Goal: Task Accomplishment & Management: Use online tool/utility

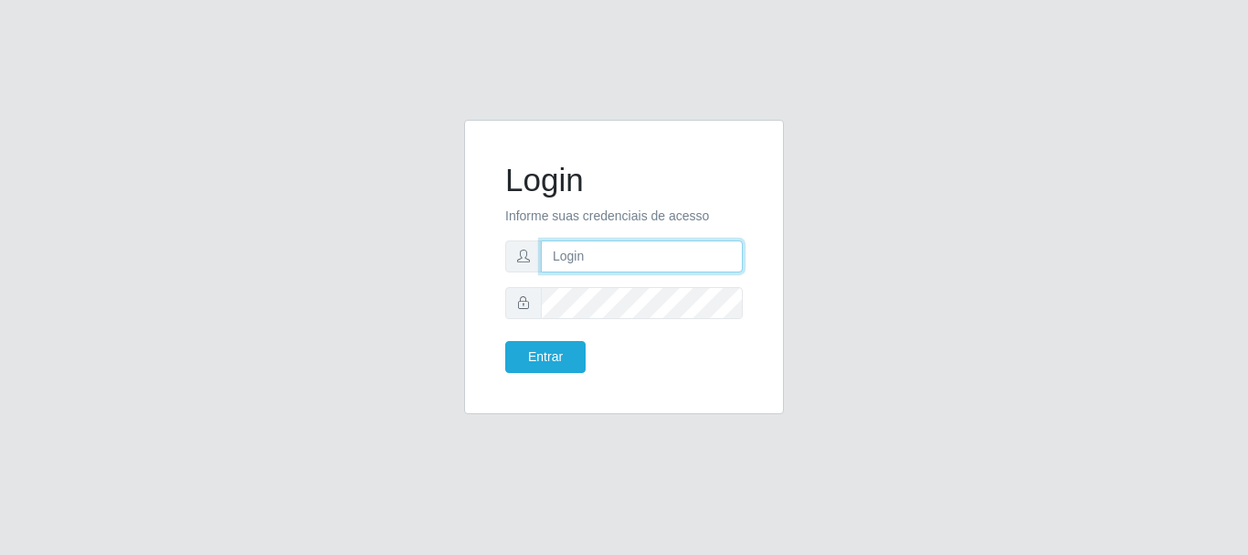
drag, startPoint x: 0, startPoint y: 0, endPoint x: 637, endPoint y: 268, distance: 690.9
click at [637, 268] on input "text" at bounding box center [642, 256] width 202 height 32
type input "Ubiratan@confglacer"
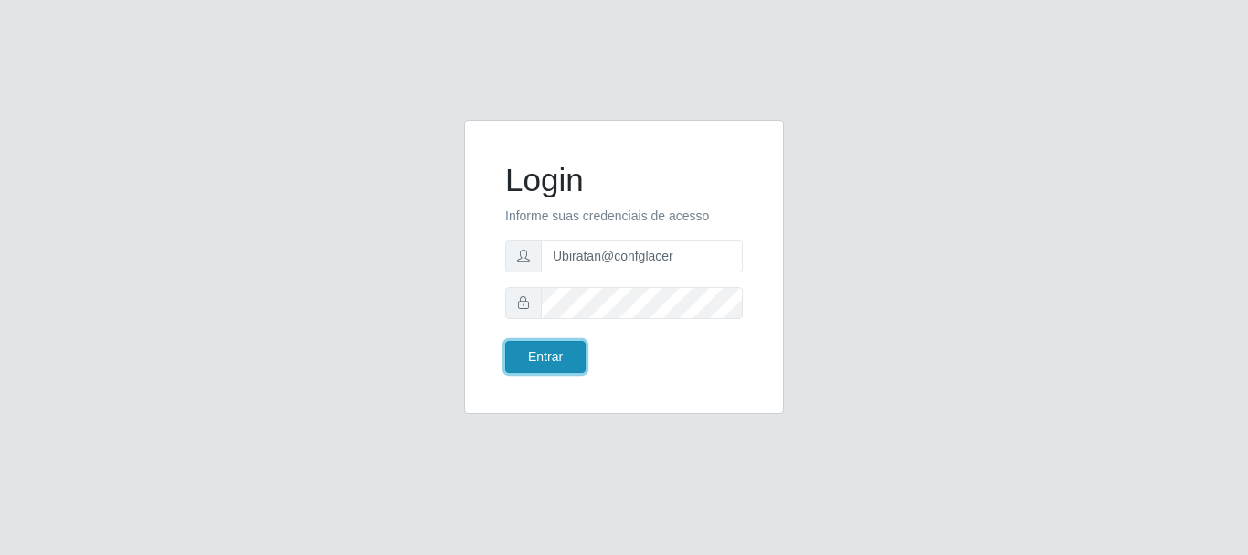
click at [559, 368] on button "Entrar" at bounding box center [545, 357] width 80 height 32
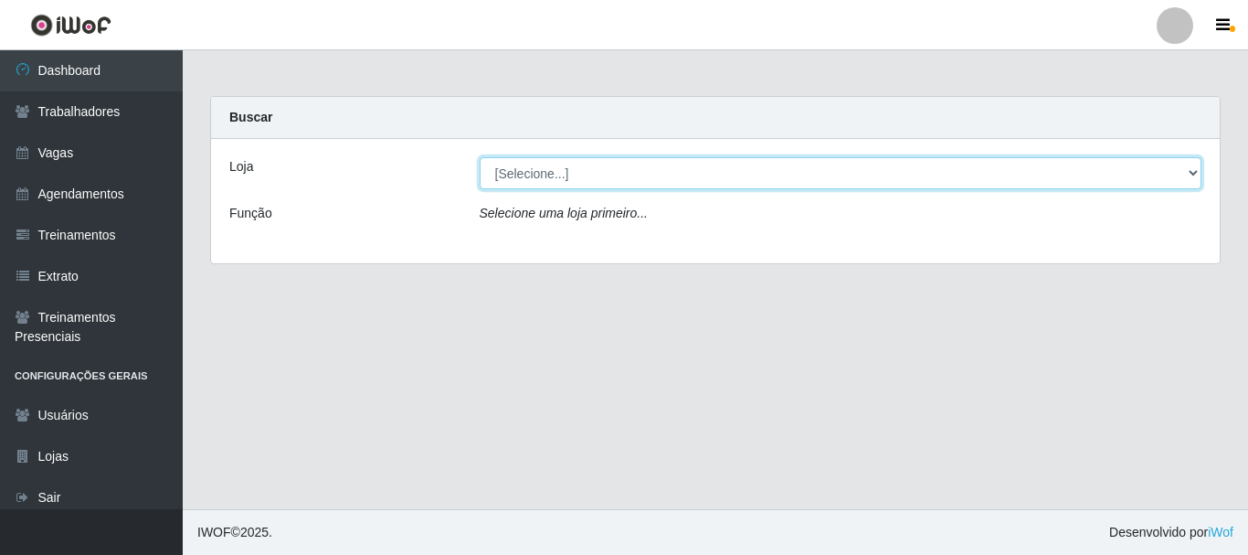
click at [560, 176] on select "[Selecione...] Glace Real Confeitaria" at bounding box center [841, 173] width 723 height 32
select select "445"
click at [480, 157] on select "[Selecione...] Glace Real Confeitaria" at bounding box center [841, 173] width 723 height 32
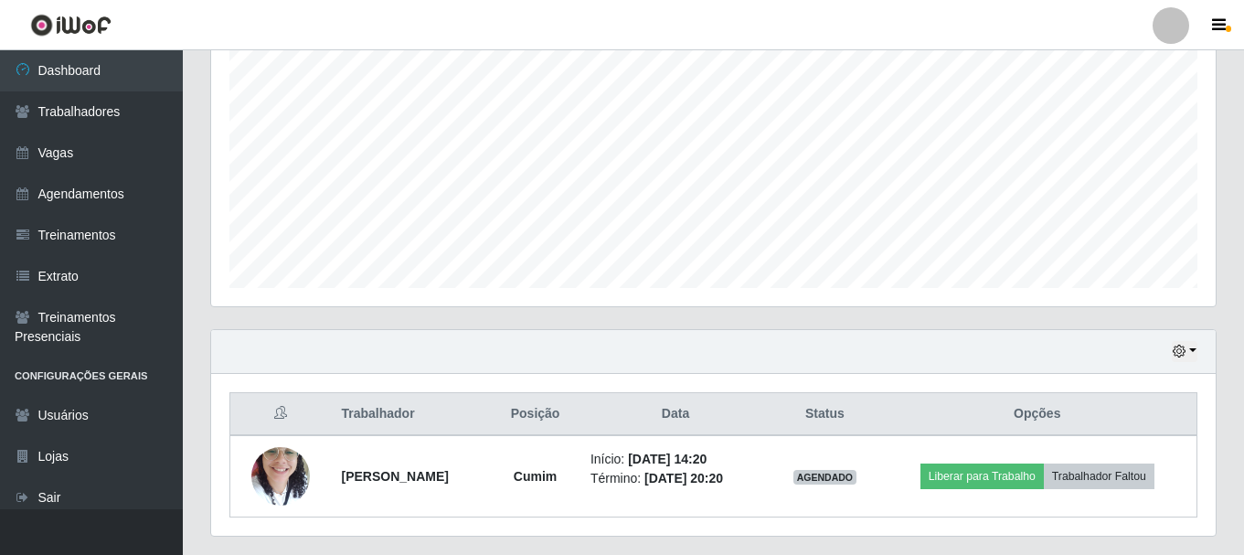
scroll to position [415, 0]
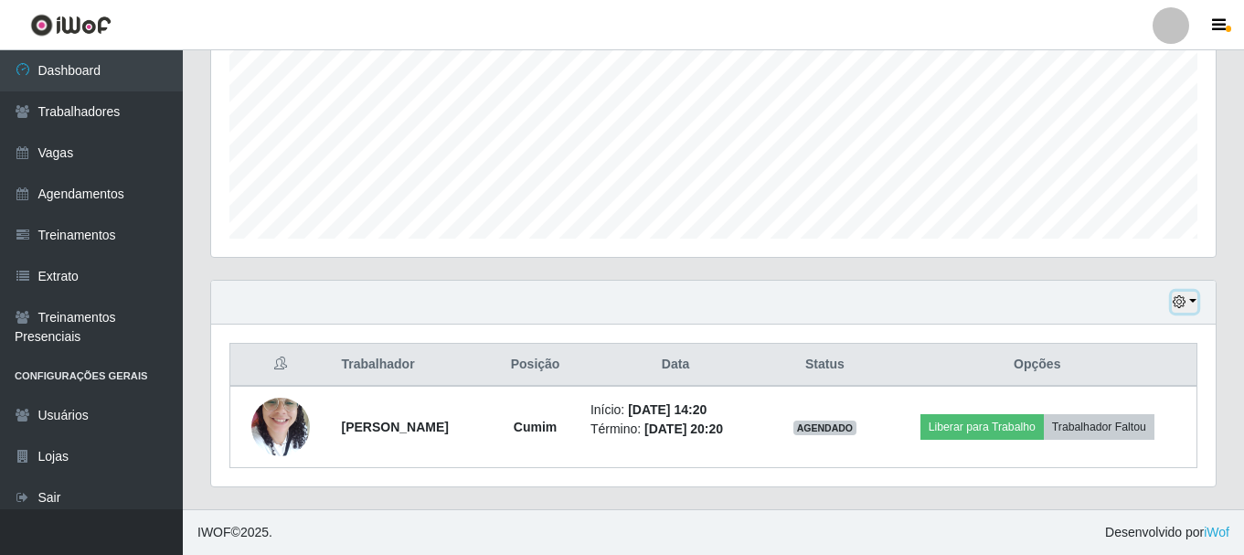
click at [1189, 301] on button "button" at bounding box center [1185, 302] width 26 height 21
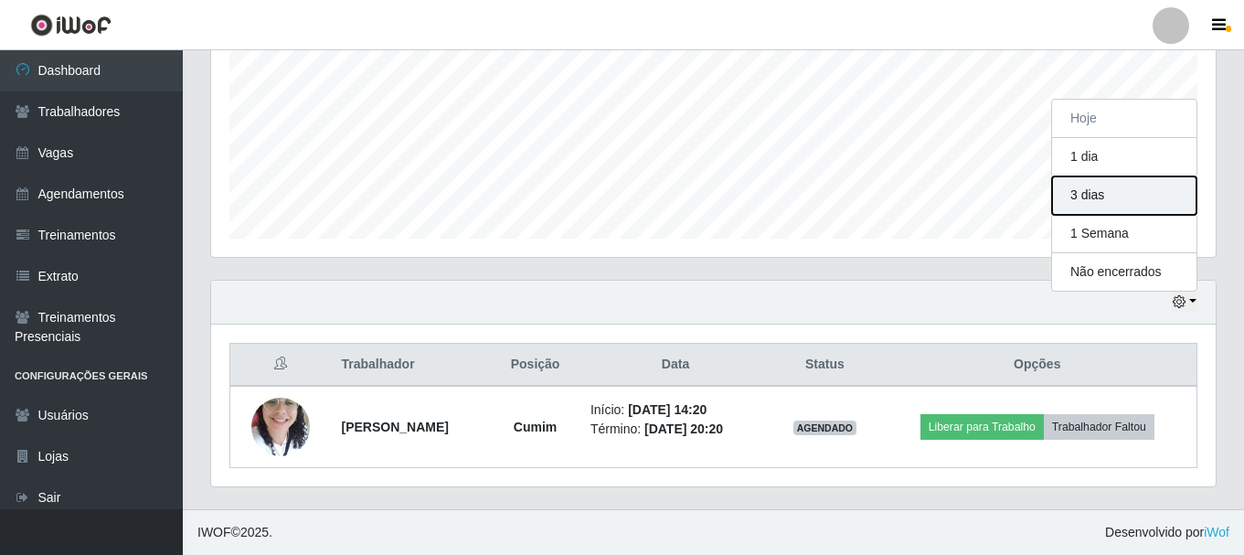
click at [1132, 196] on button "3 dias" at bounding box center [1124, 195] width 144 height 38
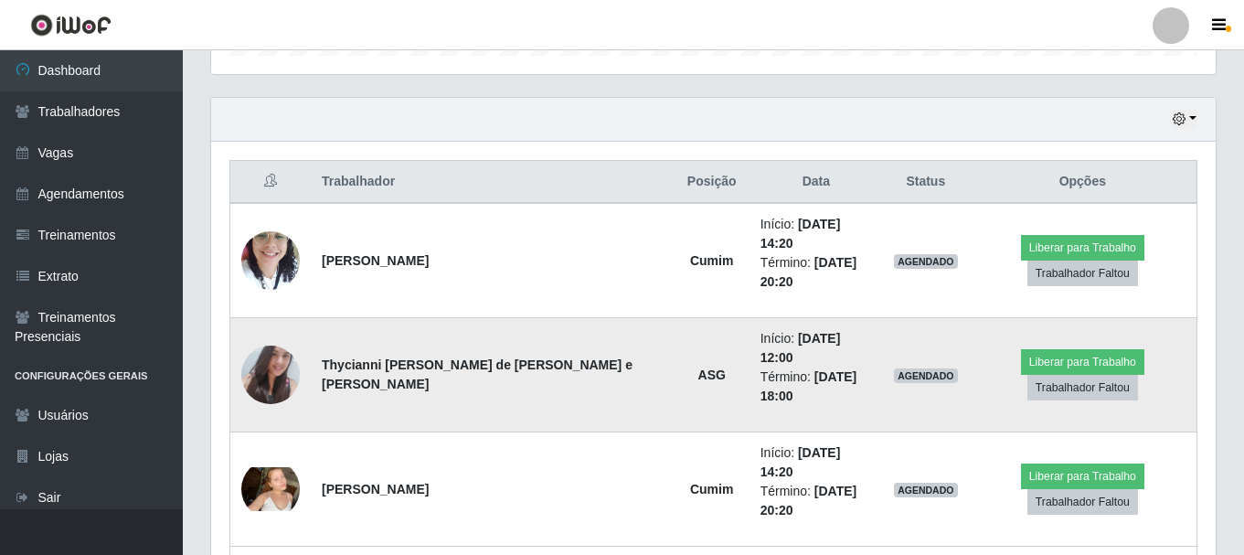
scroll to position [232, 0]
